Goal: Navigation & Orientation: Understand site structure

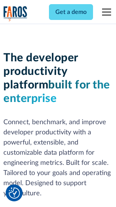
scroll to position [113, 0]
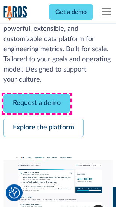
click at [37, 104] on link "Request a demo" at bounding box center [36, 103] width 67 height 18
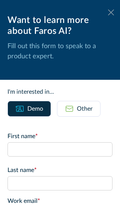
click at [108, 12] on icon at bounding box center [111, 12] width 6 height 6
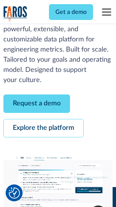
scroll to position [138, 0]
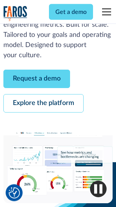
click at [43, 104] on link "Explore the platform" at bounding box center [43, 103] width 80 height 18
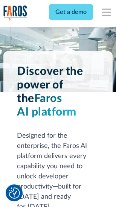
scroll to position [5734, 0]
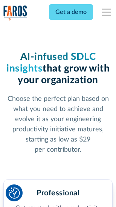
scroll to position [1196, 0]
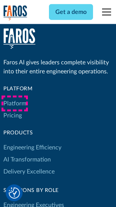
click at [15, 103] on link "Platform" at bounding box center [14, 103] width 23 height 12
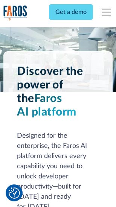
scroll to position [5975, 0]
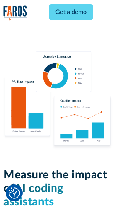
scroll to position [4700, 0]
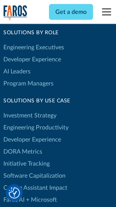
click at [23, 146] on link "DORA Metrics" at bounding box center [22, 152] width 39 height 12
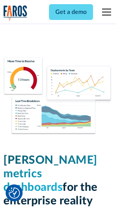
scroll to position [3334, 0]
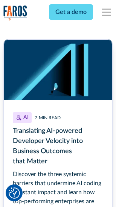
scroll to position [3373, 0]
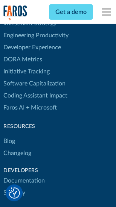
click at [17, 147] on link "Changelog" at bounding box center [17, 153] width 28 height 12
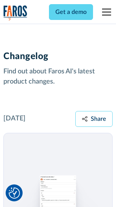
scroll to position [9228, 0]
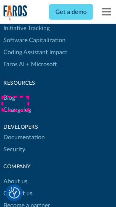
click at [15, 176] on link "About us" at bounding box center [15, 182] width 24 height 12
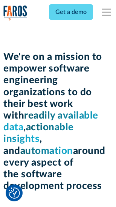
scroll to position [2605, 0]
